Goal: Use online tool/utility: Utilize a website feature to perform a specific function

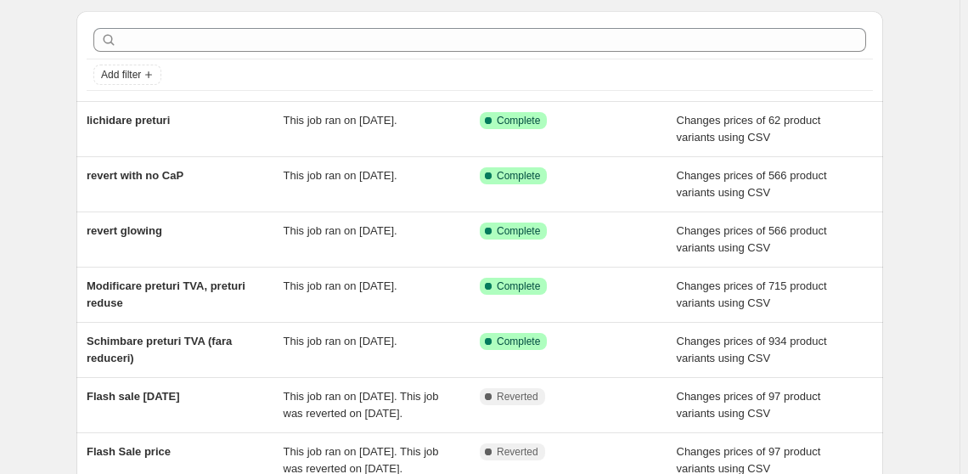
scroll to position [76, 0]
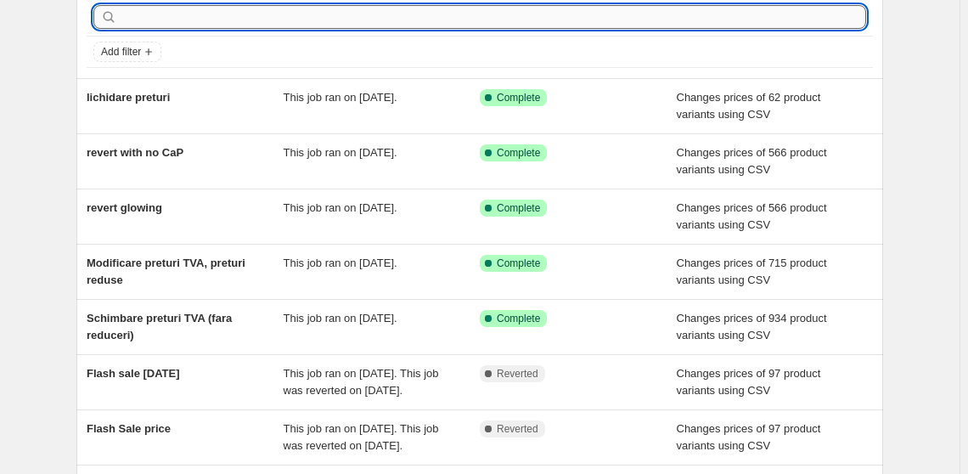
click at [156, 13] on input "text" at bounding box center [494, 17] width 746 height 24
type input "arg"
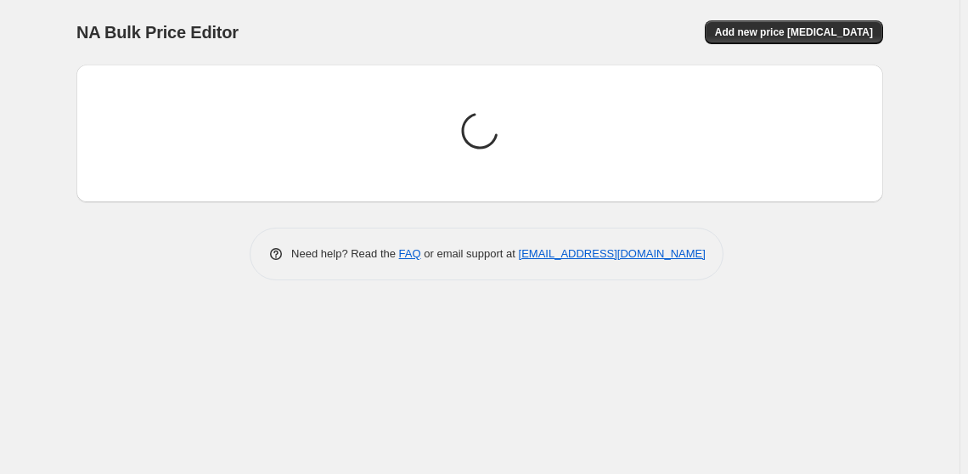
scroll to position [0, 0]
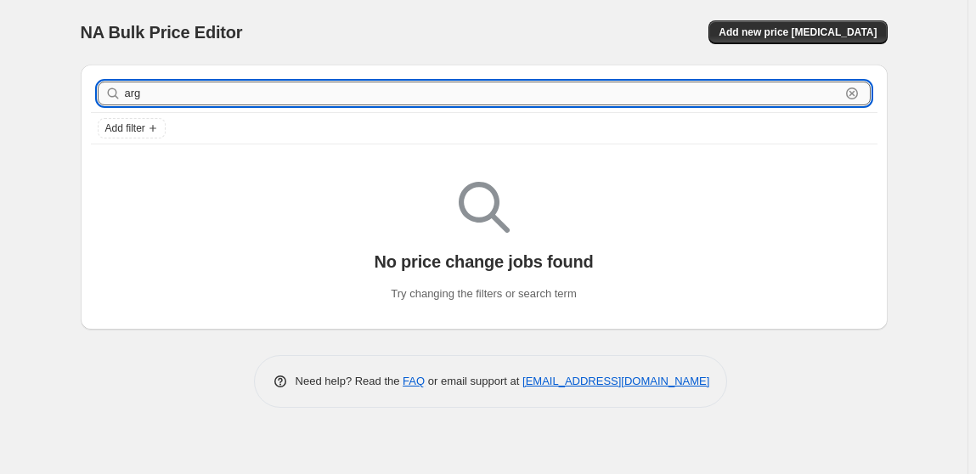
click at [176, 94] on input "arg" at bounding box center [482, 94] width 715 height 24
type input "a"
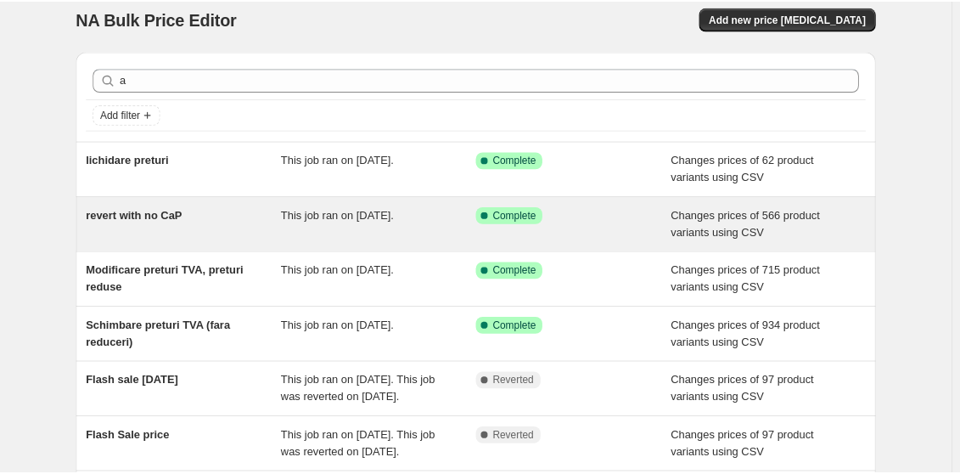
scroll to position [386, 0]
